Goal: Task Accomplishment & Management: Manage account settings

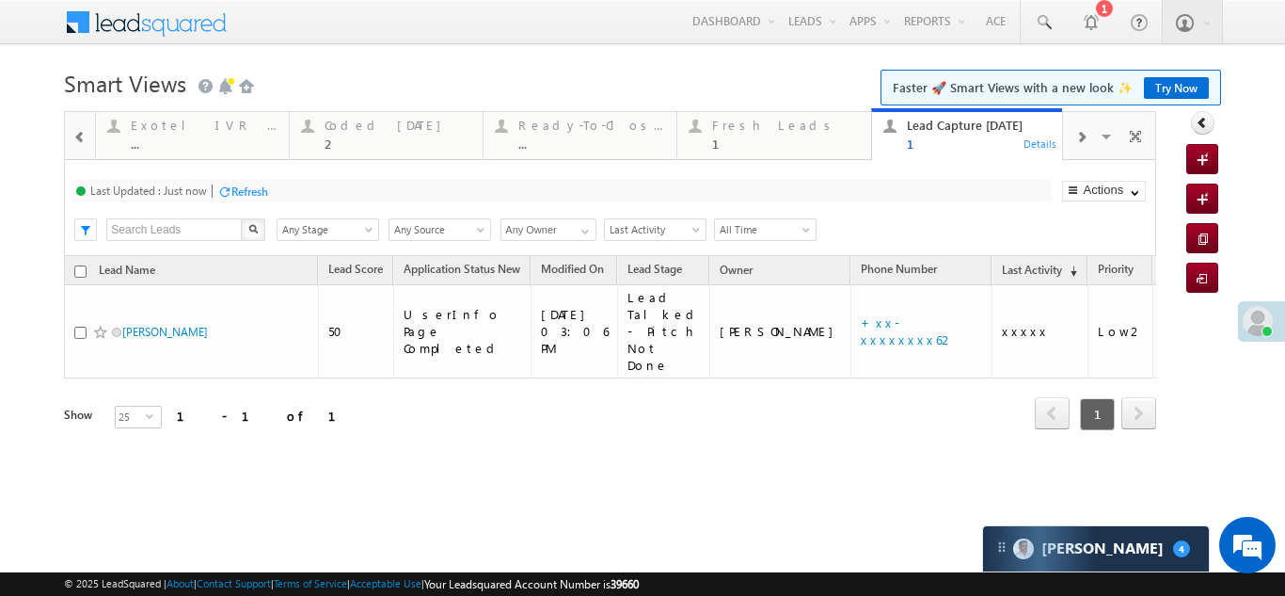
click at [245, 193] on div "Refresh" at bounding box center [249, 191] width 37 height 14
click at [757, 125] on div "Fresh Leads" at bounding box center [785, 125] width 147 height 15
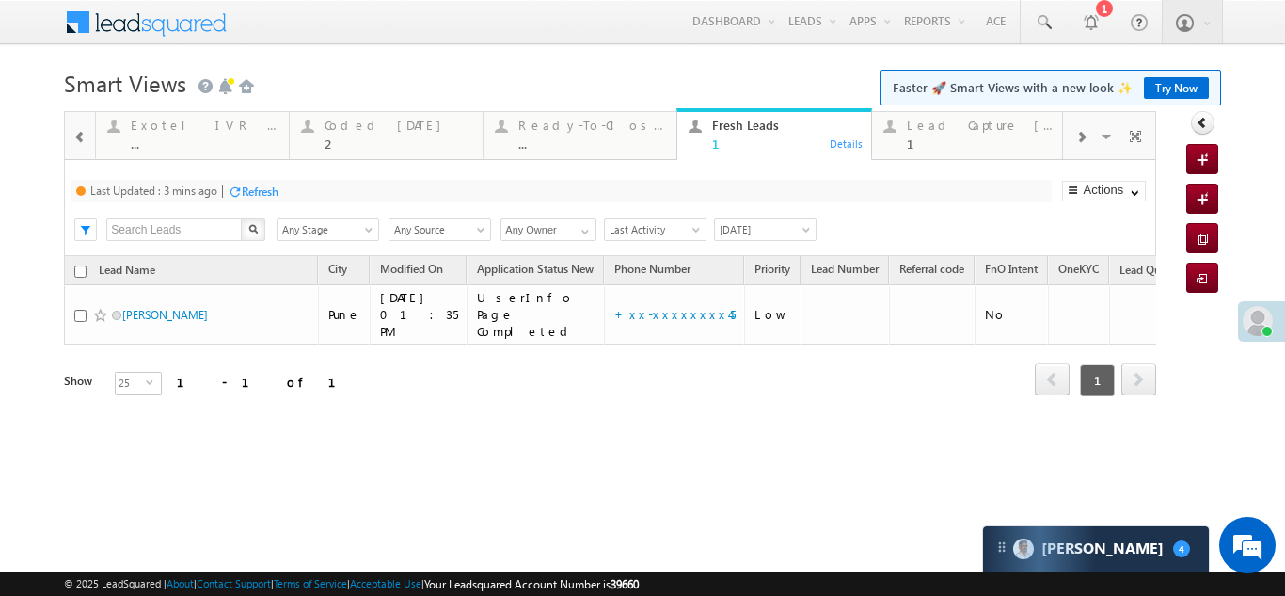
click at [275, 189] on div "Refresh" at bounding box center [260, 191] width 37 height 14
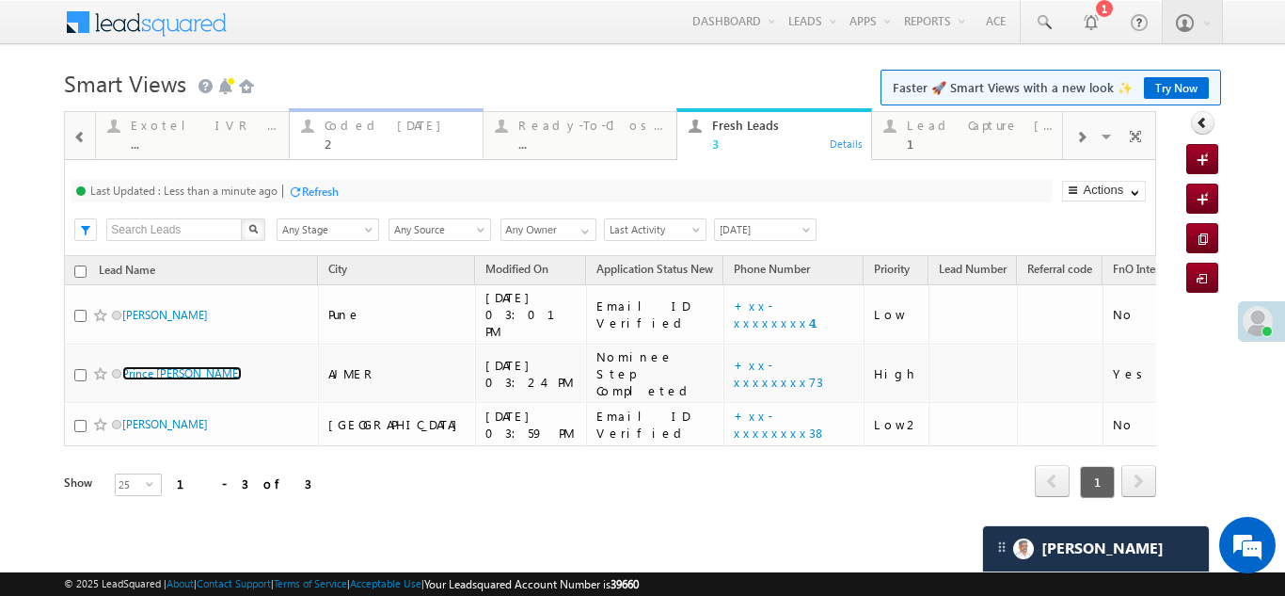
click at [365, 126] on div "Coded [DATE]" at bounding box center [398, 125] width 147 height 15
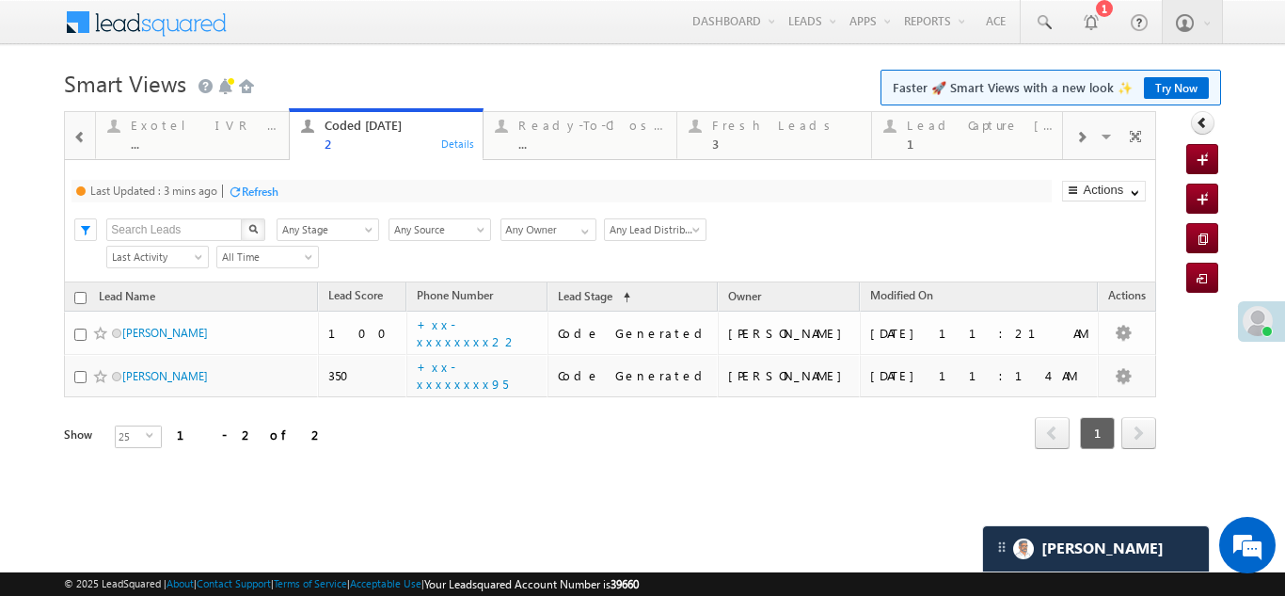
click at [269, 188] on div "Refresh" at bounding box center [260, 191] width 37 height 14
click at [236, 193] on div "Refresh" at bounding box center [249, 191] width 37 height 14
click at [742, 129] on div "Fresh Leads" at bounding box center [785, 125] width 147 height 15
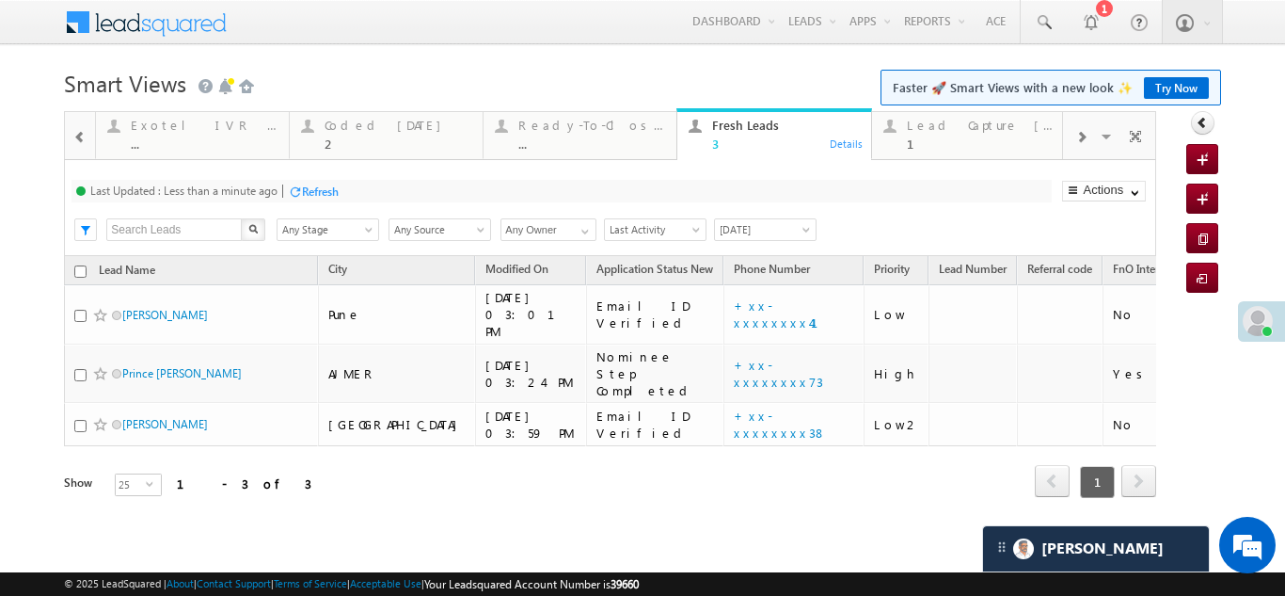
click at [742, 132] on div "Fresh Leads" at bounding box center [785, 125] width 147 height 15
click at [326, 189] on div "Refresh" at bounding box center [320, 191] width 37 height 14
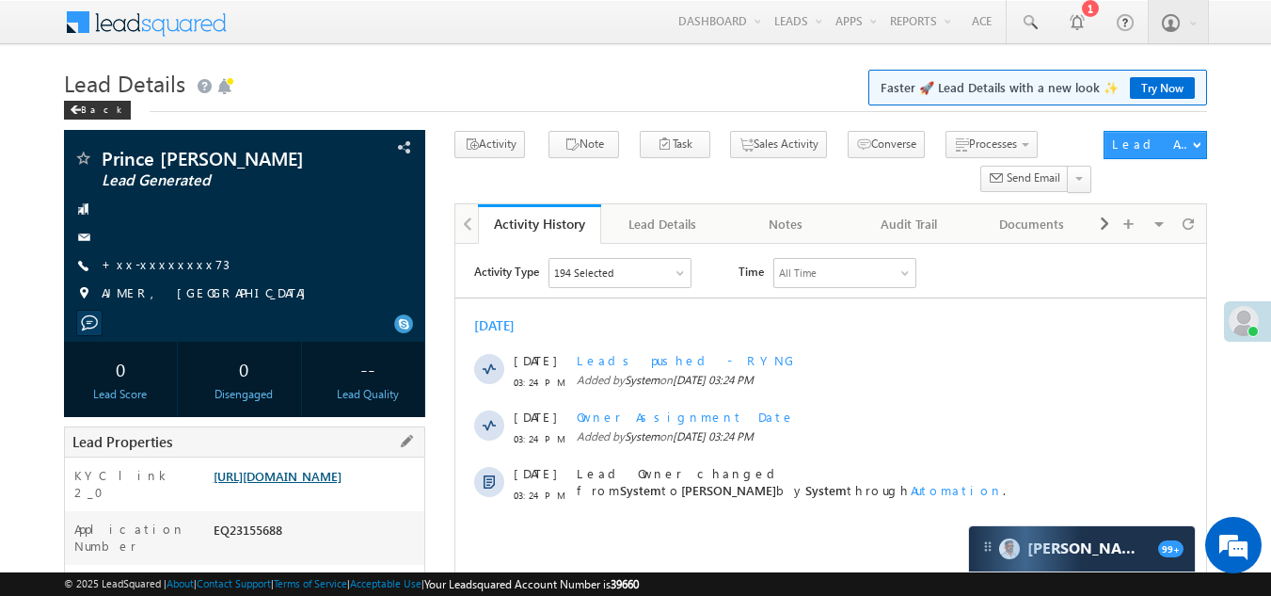
click at [321, 484] on link "[URL][DOMAIN_NAME]" at bounding box center [278, 476] width 128 height 16
